Goal: Information Seeking & Learning: Learn about a topic

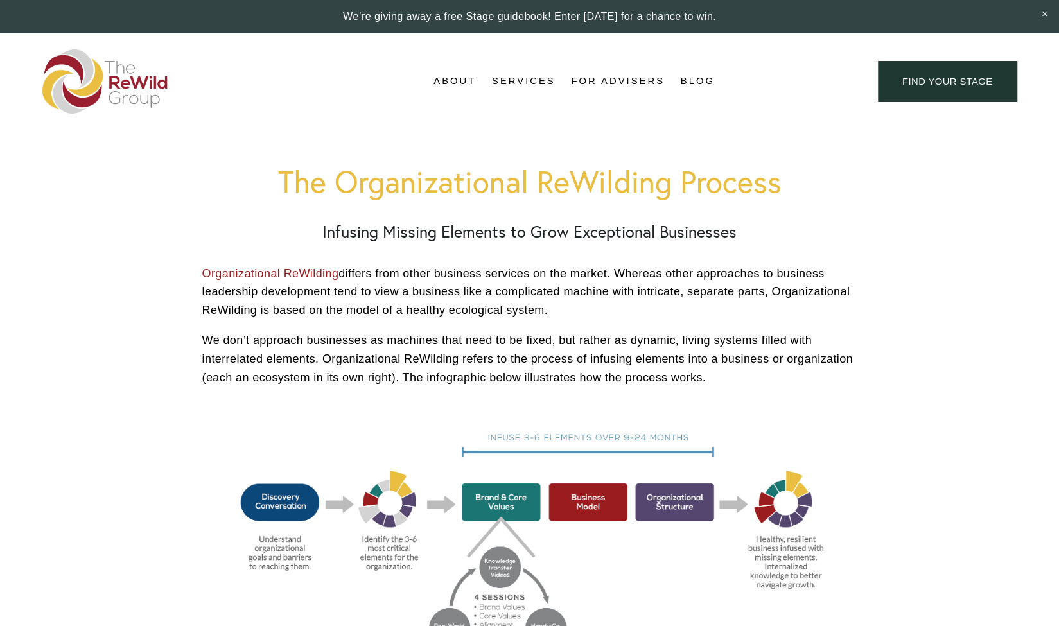
drag, startPoint x: 736, startPoint y: 125, endPoint x: 732, endPoint y: 119, distance: 6.9
click at [736, 125] on div "Skip to Content About About Us" at bounding box center [529, 81] width 1059 height 96
click at [811, 82] on span "Account" at bounding box center [815, 81] width 60 height 17
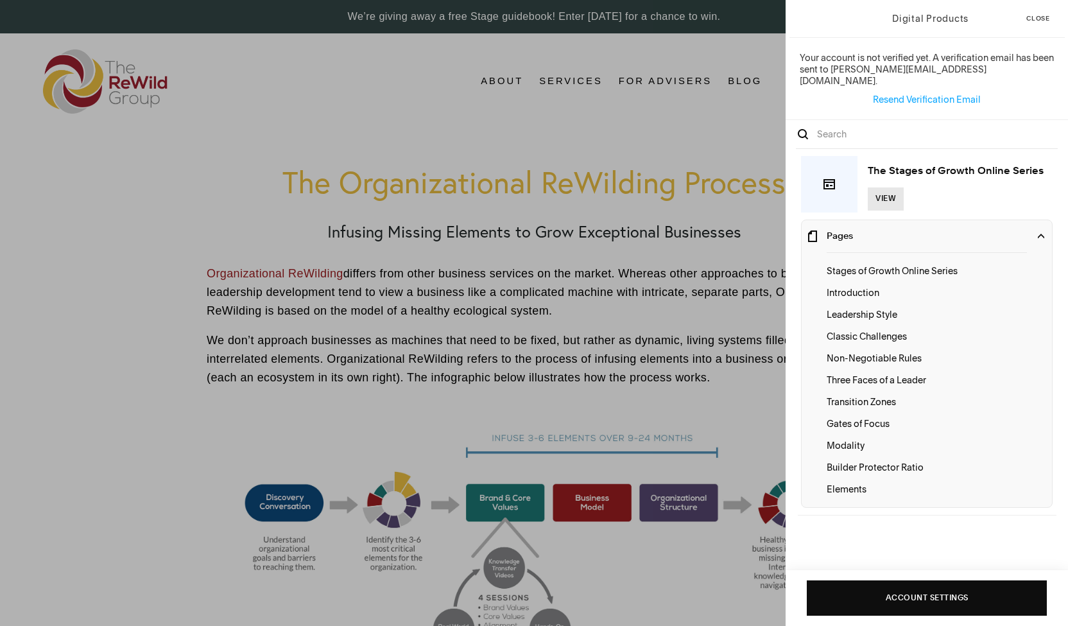
click at [887, 192] on span "View" at bounding box center [886, 199] width 21 height 14
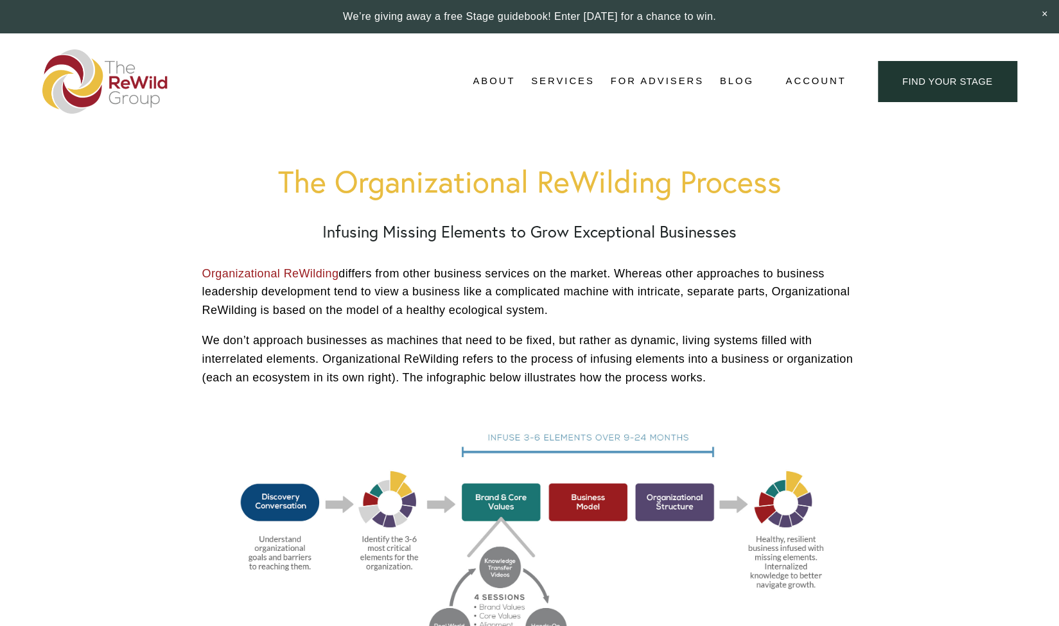
click at [808, 85] on span "Account" at bounding box center [815, 81] width 60 height 17
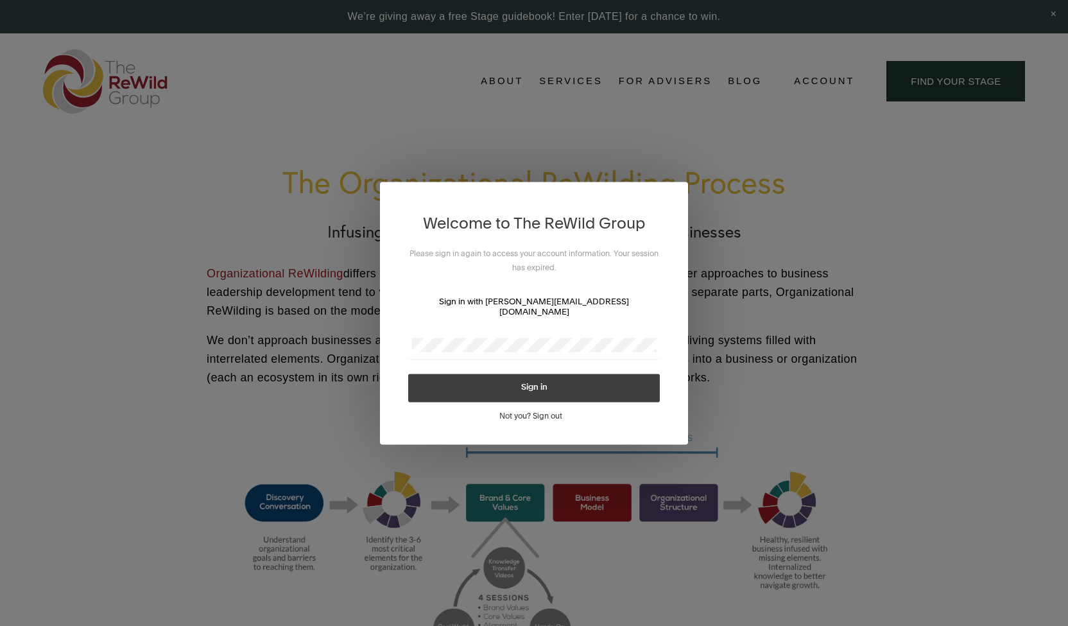
click at [525, 331] on div at bounding box center [534, 345] width 252 height 29
click at [556, 374] on button "Sign in" at bounding box center [534, 388] width 252 height 28
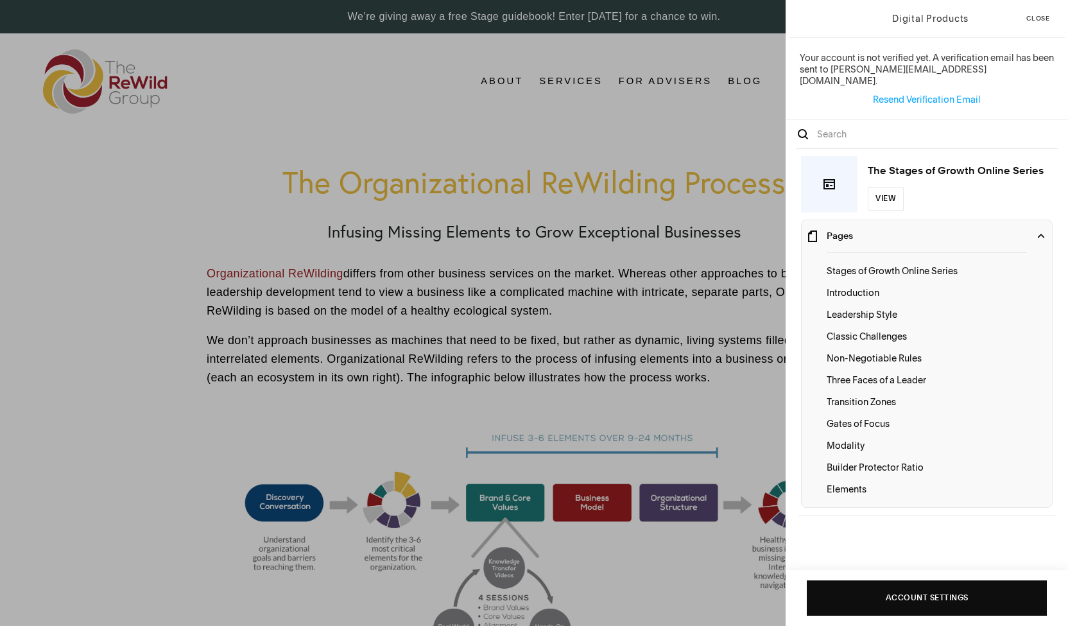
click at [537, 326] on div "Digital Products Close Your account is not verified yet. A verification email h…" at bounding box center [534, 313] width 1068 height 626
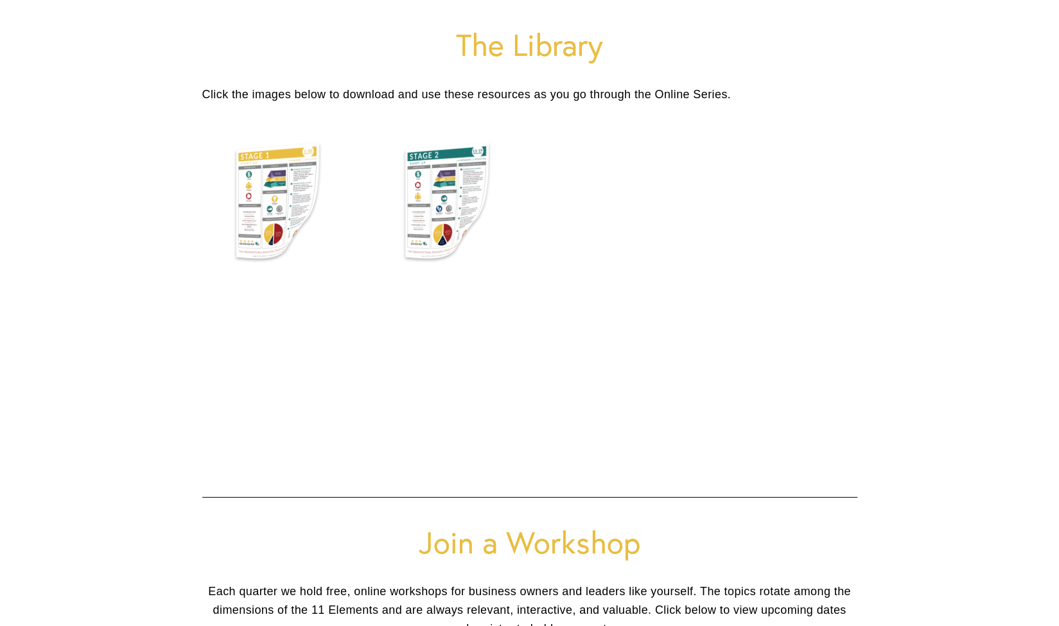
scroll to position [2889, 0]
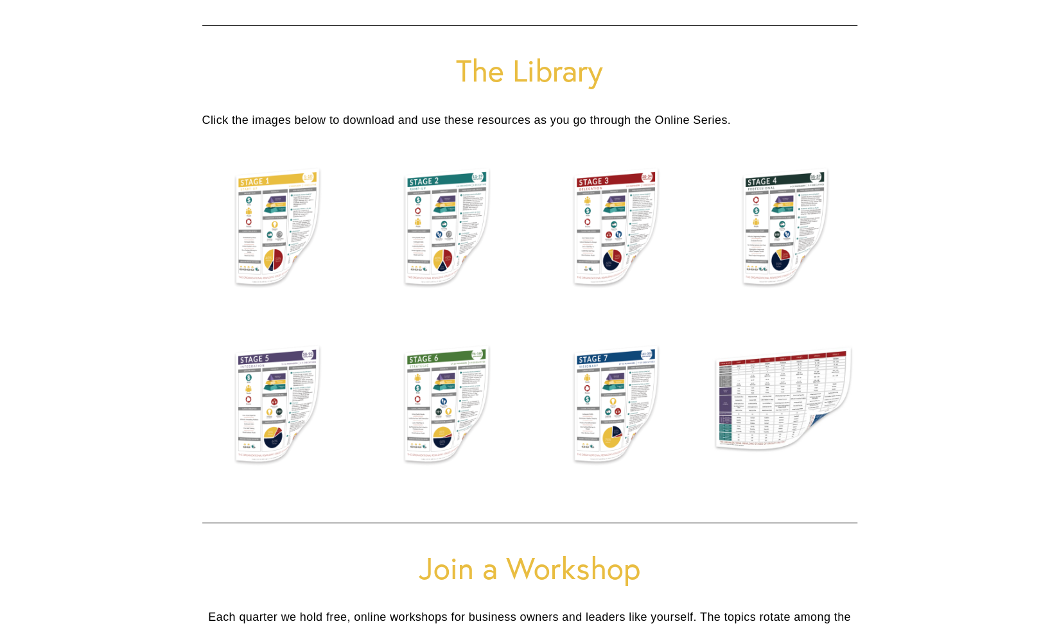
click at [476, 216] on div at bounding box center [445, 229] width 148 height 155
click at [618, 276] on p "Stage 3 Card" at bounding box center [614, 277] width 126 height 19
click at [632, 232] on div at bounding box center [615, 229] width 148 height 155
click at [477, 246] on figcaption "Stage 2 Card" at bounding box center [445, 276] width 148 height 61
click at [458, 210] on div at bounding box center [445, 229] width 148 height 155
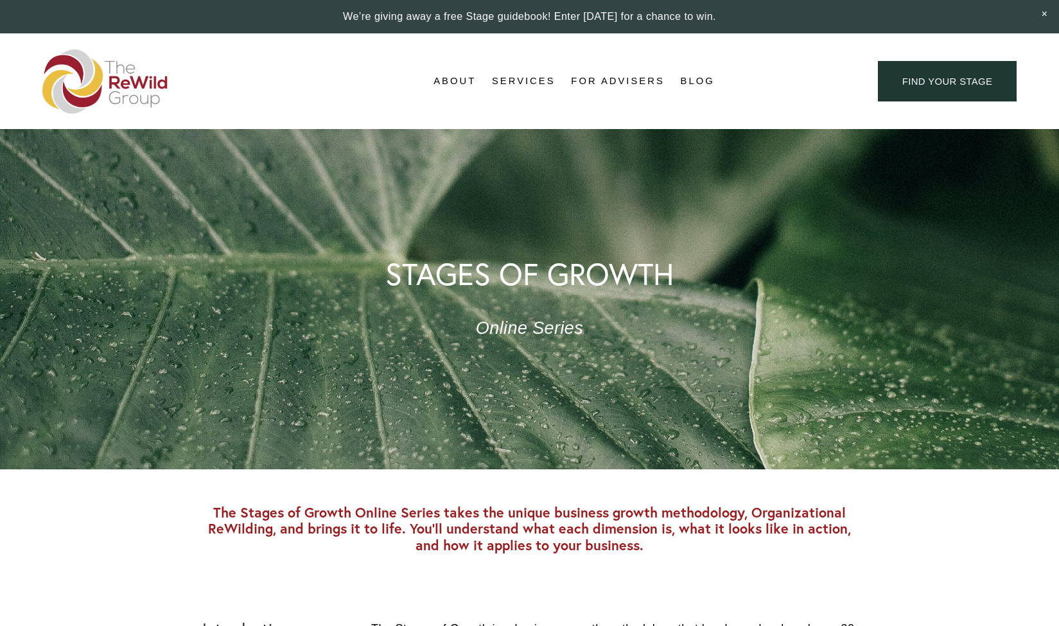
scroll to position [2889, 0]
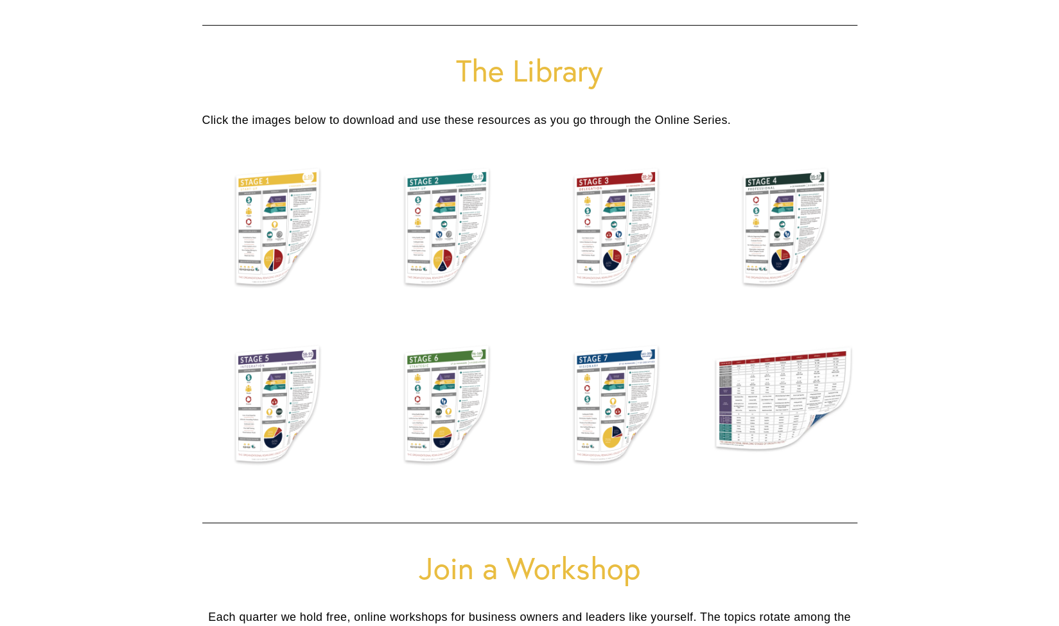
click at [617, 222] on div at bounding box center [615, 229] width 148 height 155
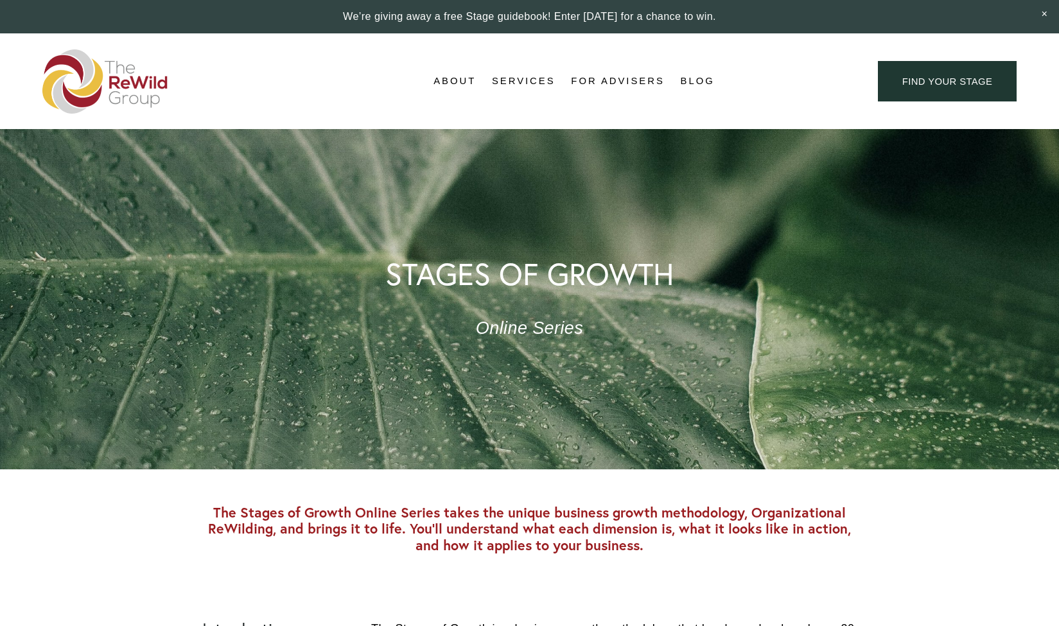
scroll to position [2889, 0]
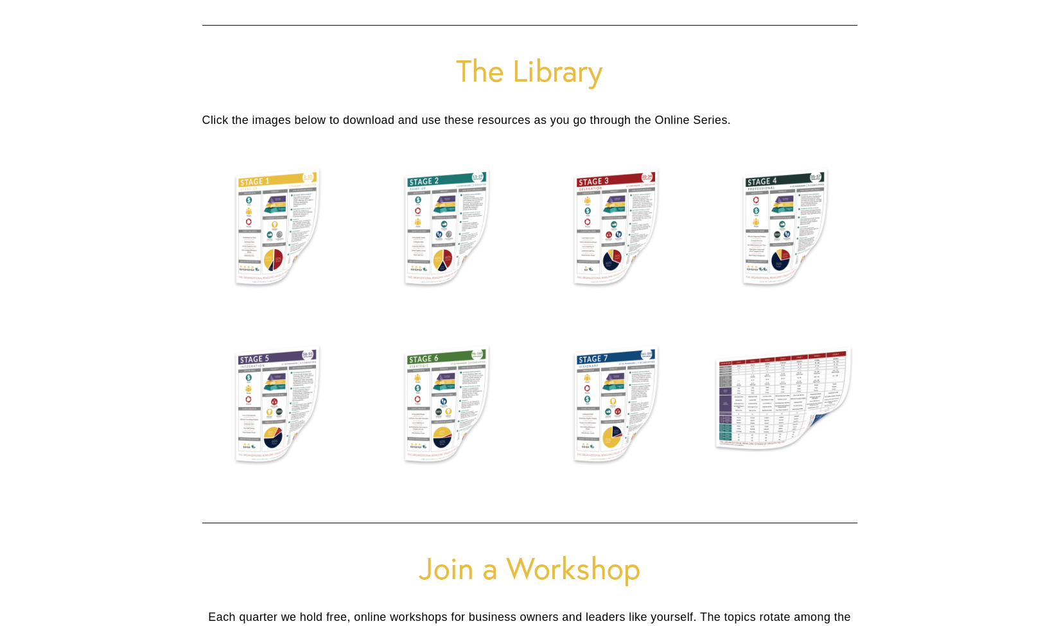
click at [254, 238] on div at bounding box center [276, 229] width 148 height 155
click at [454, 216] on div at bounding box center [445, 229] width 148 height 155
click at [607, 229] on div at bounding box center [615, 229] width 148 height 155
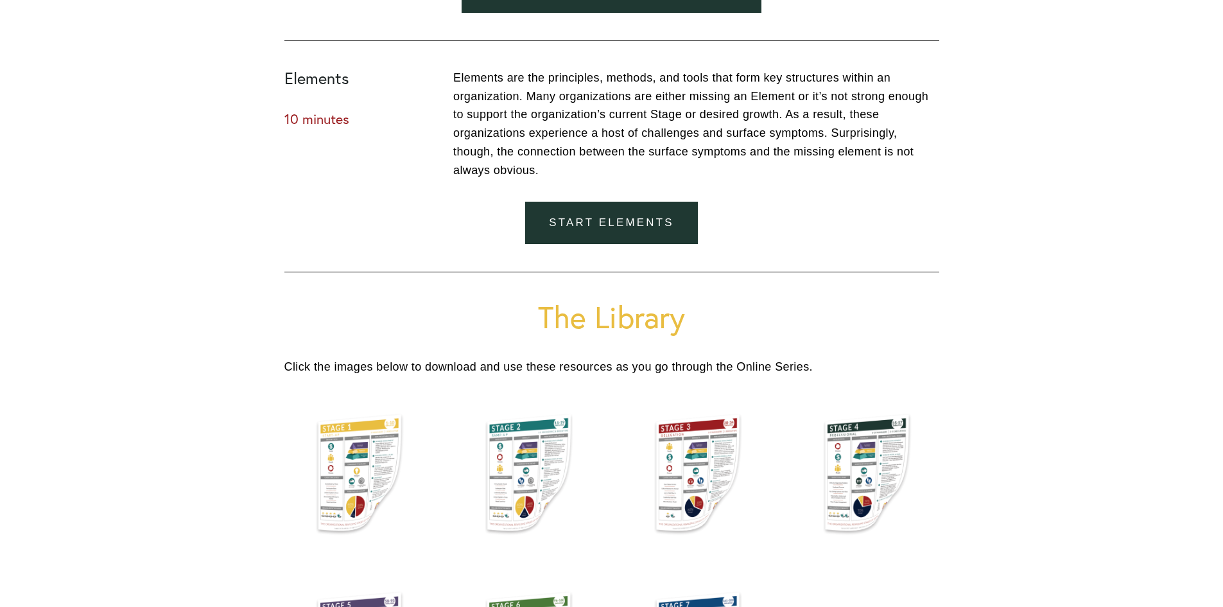
scroll to position [2632, 0]
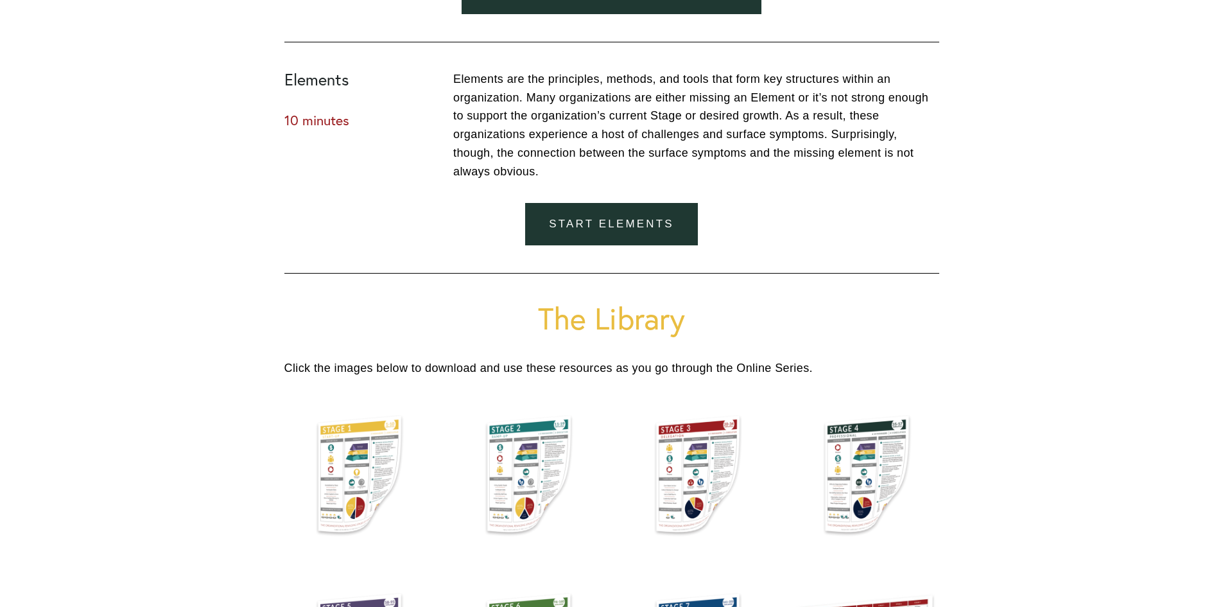
click at [934, 318] on h1 "The Library" at bounding box center [611, 318] width 655 height 34
